Goal: Navigation & Orientation: Find specific page/section

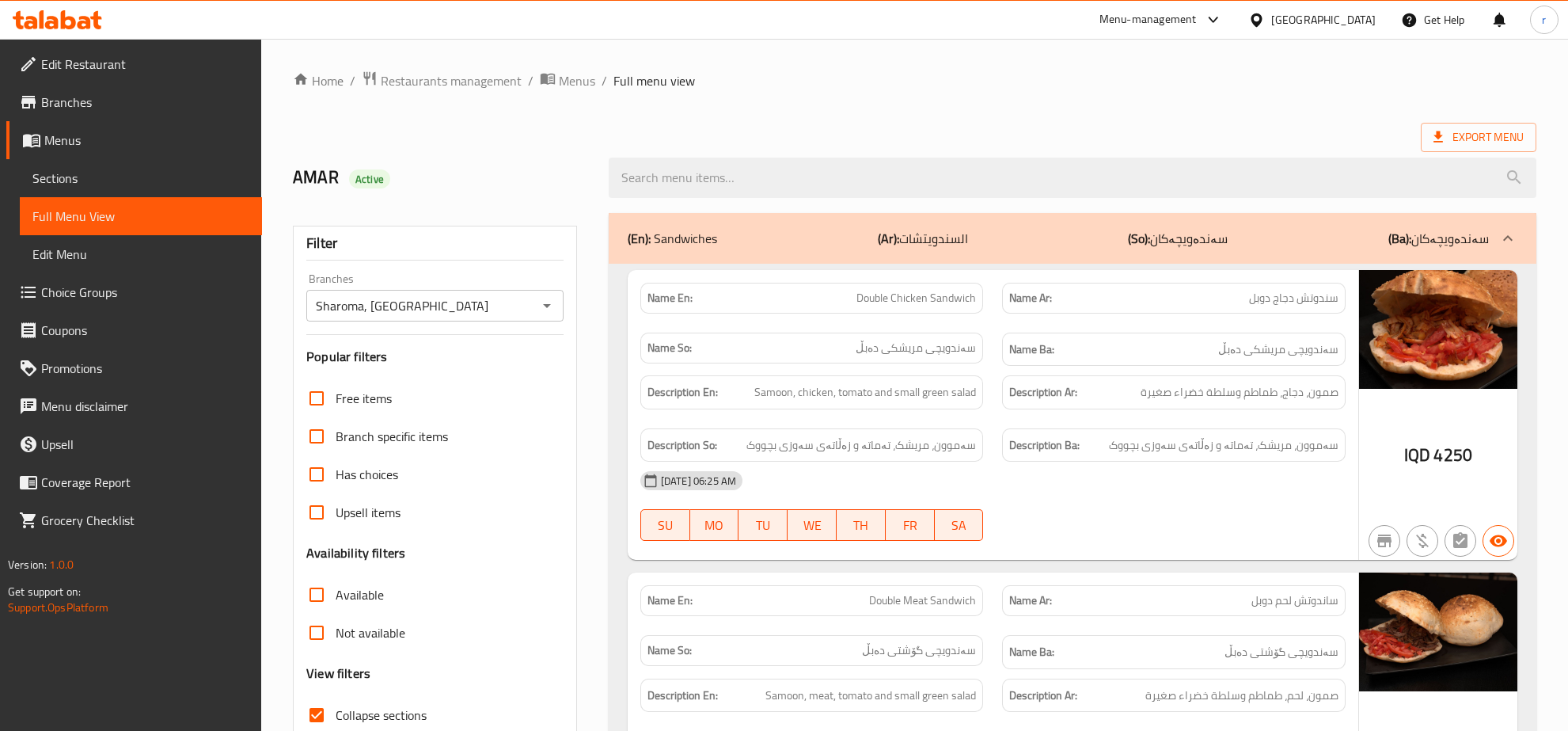
scroll to position [3115, 0]
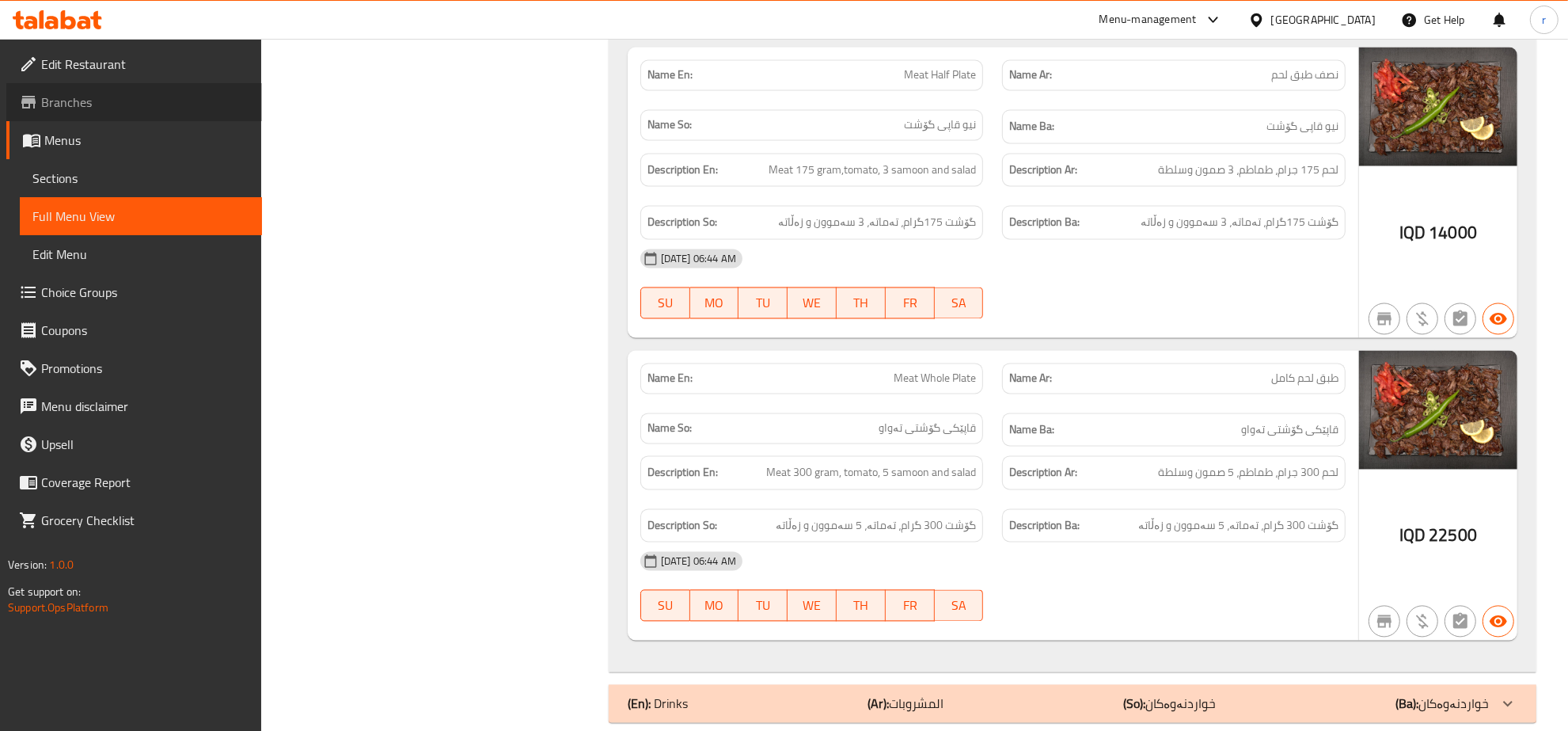
click at [125, 105] on span "Branches" at bounding box center [144, 101] width 208 height 19
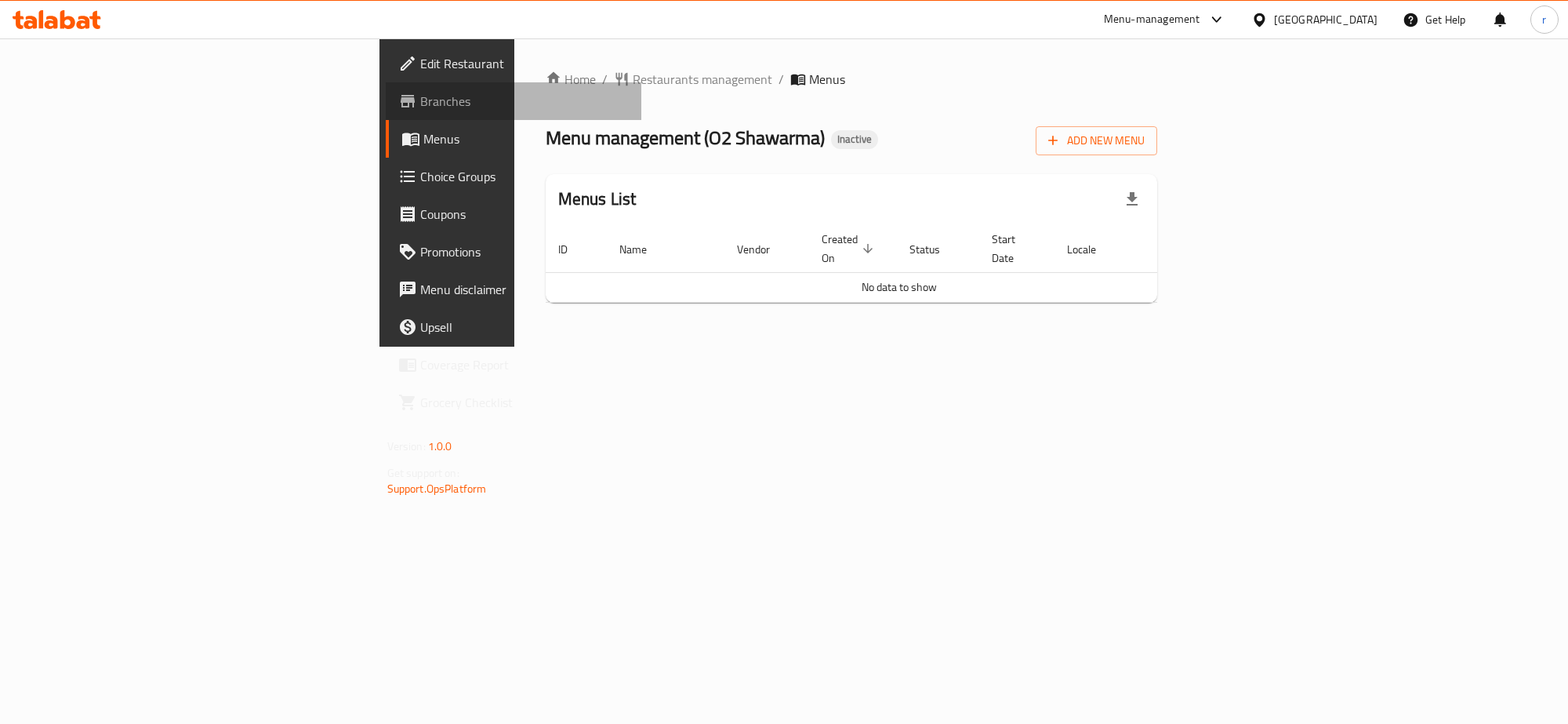
click at [421, 104] on span "Branches" at bounding box center [525, 100] width 209 height 19
